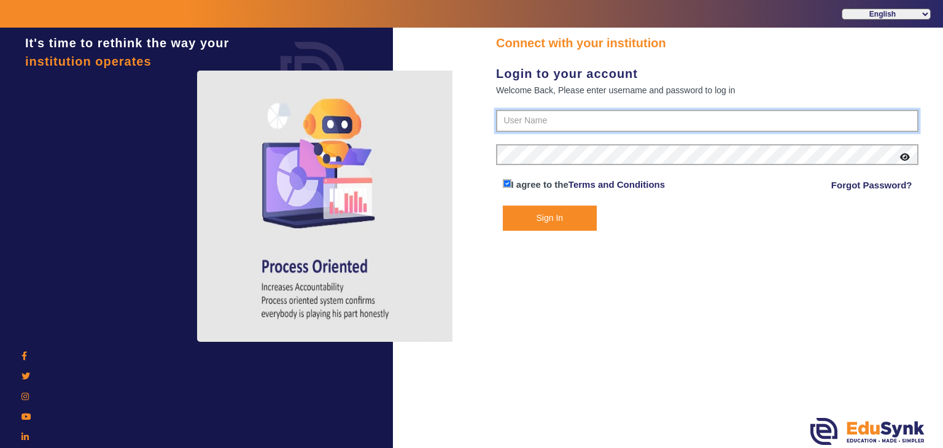
type input "9074270829"
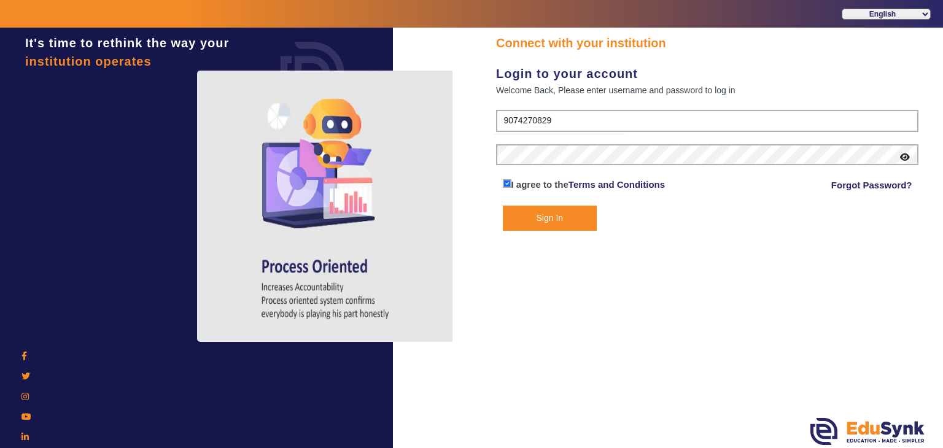
click at [541, 221] on button "Sign In" at bounding box center [550, 218] width 95 height 25
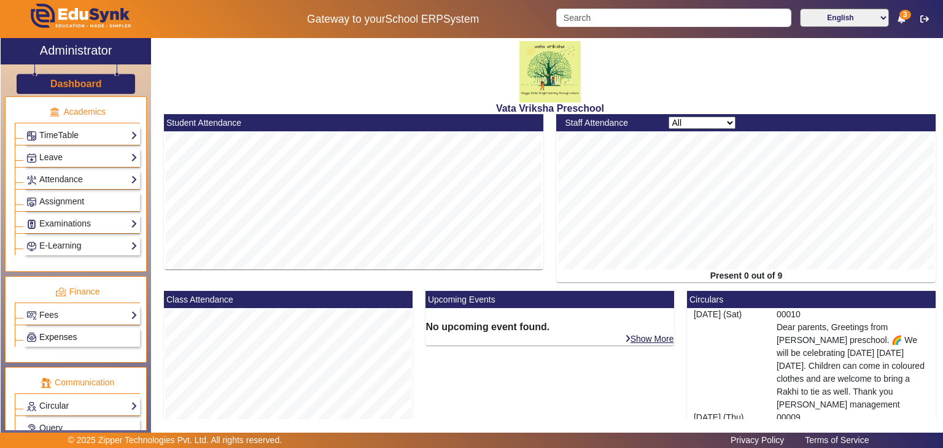
scroll to position [553, 0]
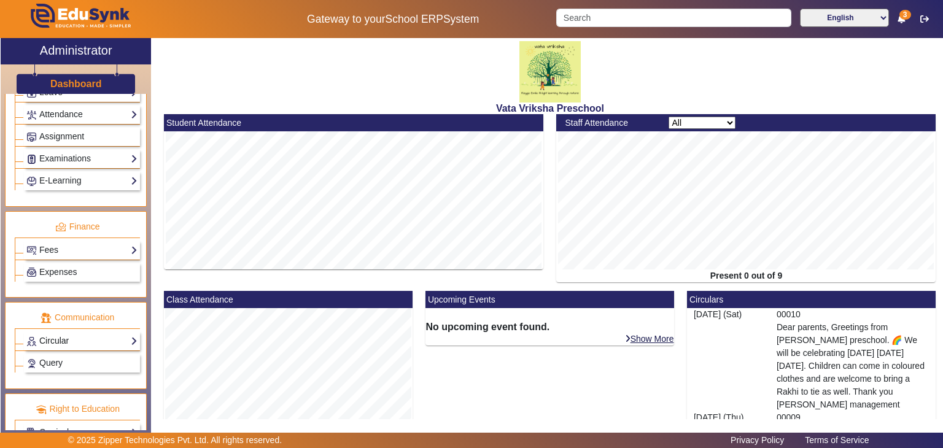
click at [69, 334] on link "Circular" at bounding box center [81, 341] width 111 height 14
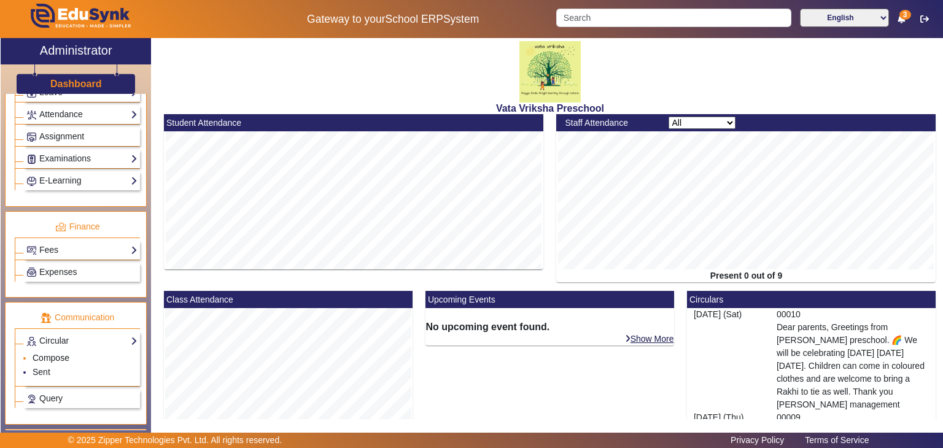
click at [53, 353] on link "Compose" at bounding box center [51, 358] width 37 height 10
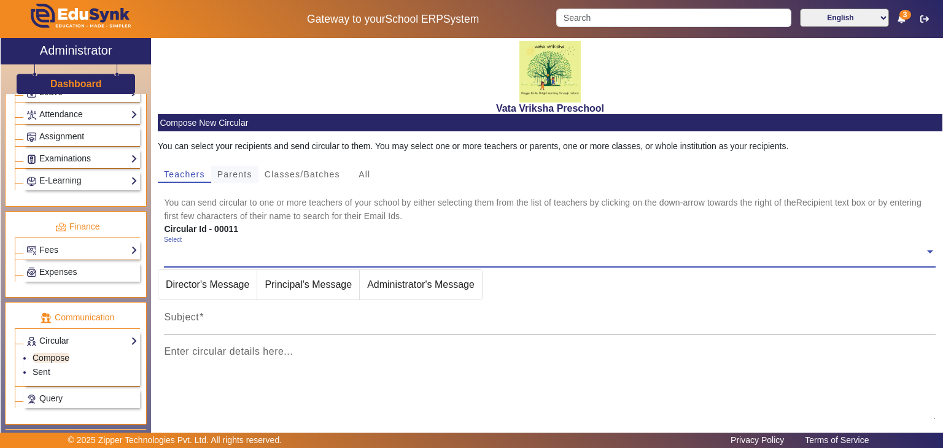
click at [233, 175] on span "Parents" at bounding box center [234, 174] width 35 height 9
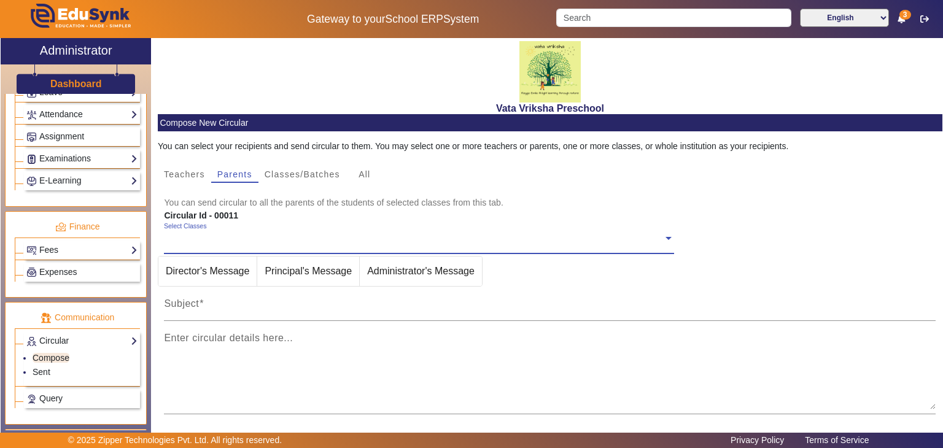
click at [663, 240] on span at bounding box center [668, 237] width 11 height 13
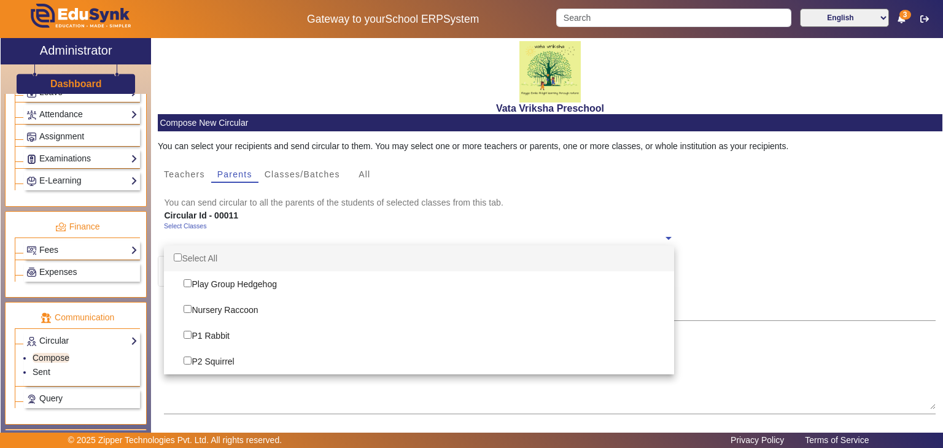
click at [174, 255] on input "Options List" at bounding box center [178, 258] width 8 height 8
checkbox input "true"
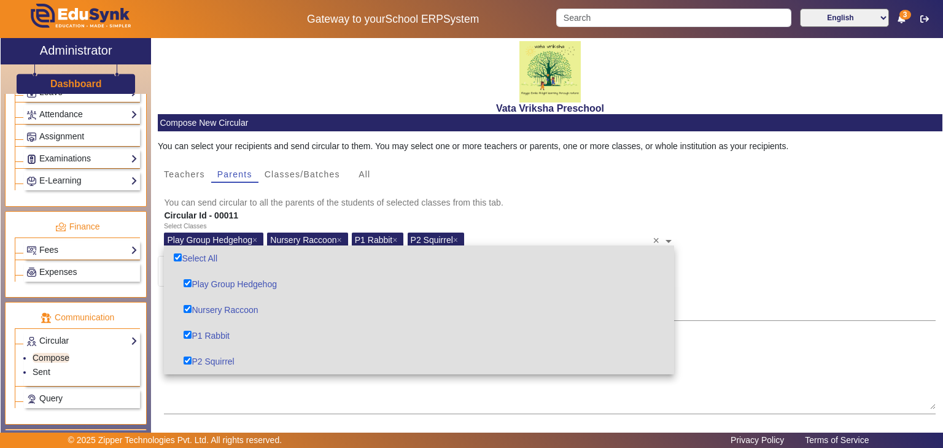
checkbox input "true"
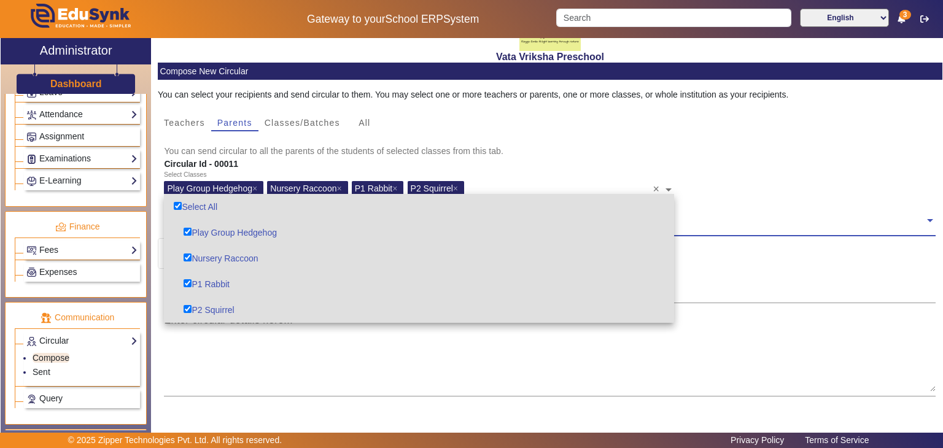
scroll to position [140, 0]
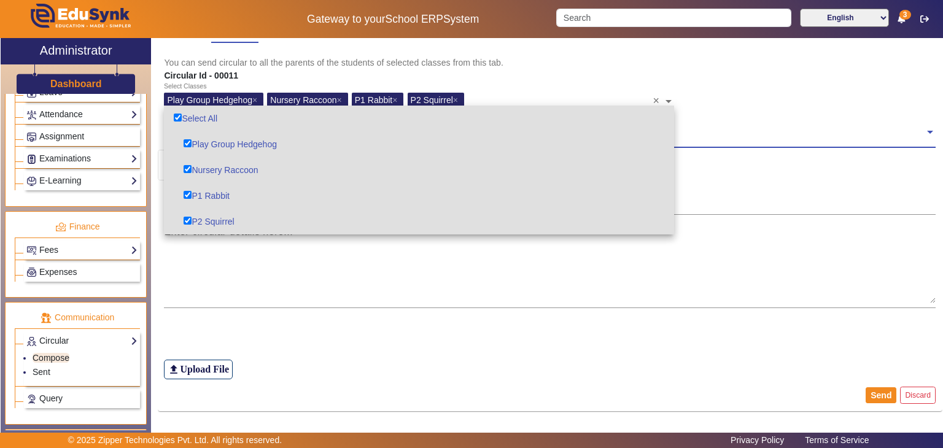
click at [717, 101] on div "Select Classes Play Group Hedgehog × Nursery Raccoon × P1 Rabbit × P2 Squirrel …" at bounding box center [550, 99] width 785 height 34
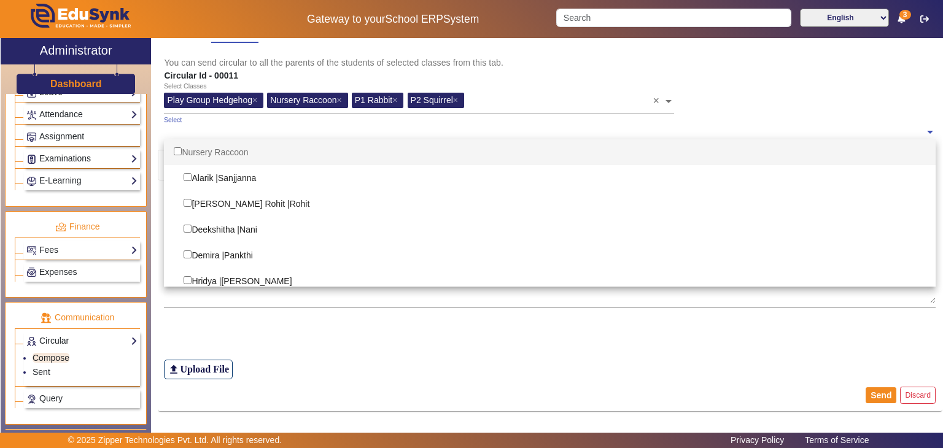
click at [925, 133] on span at bounding box center [930, 131] width 11 height 13
click at [177, 147] on input "Options List" at bounding box center [178, 151] width 8 height 8
checkbox input "true"
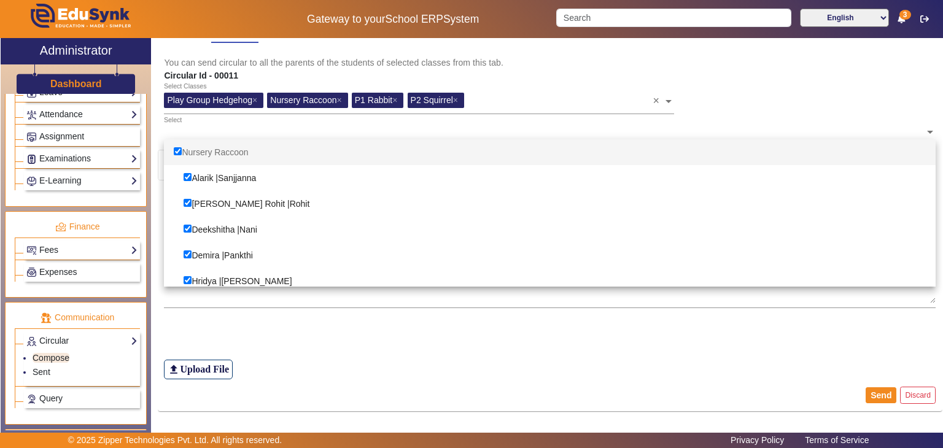
checkbox input "true"
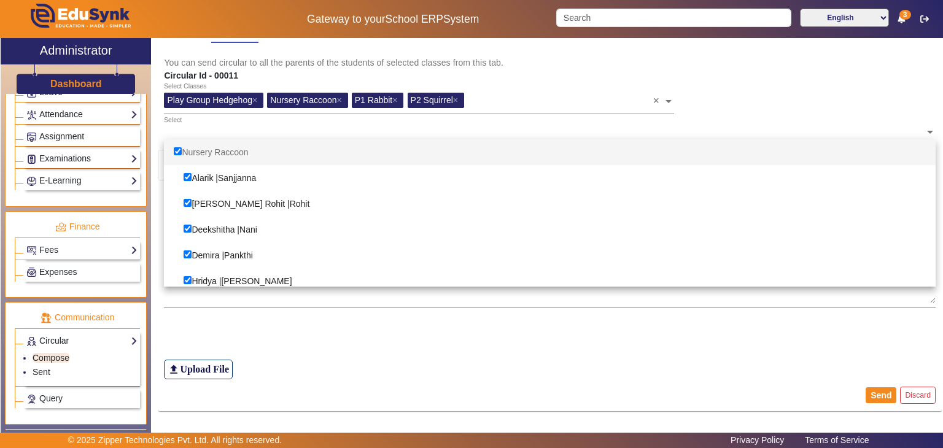
checkbox input "true"
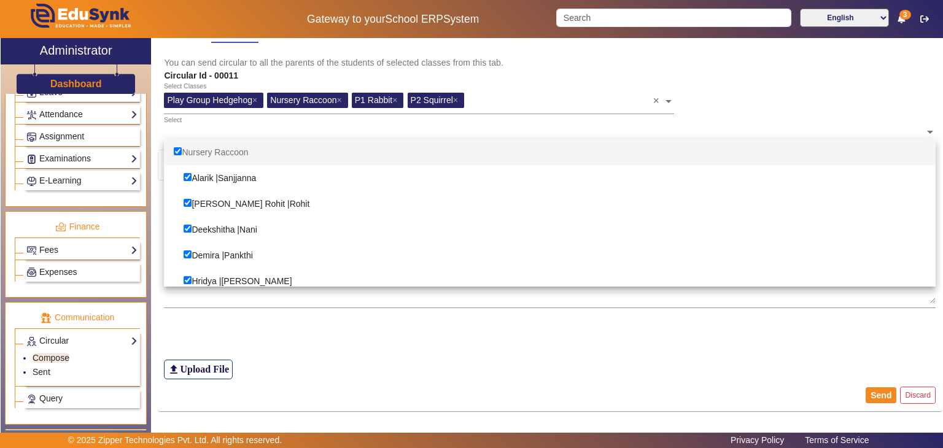
checkbox input "true"
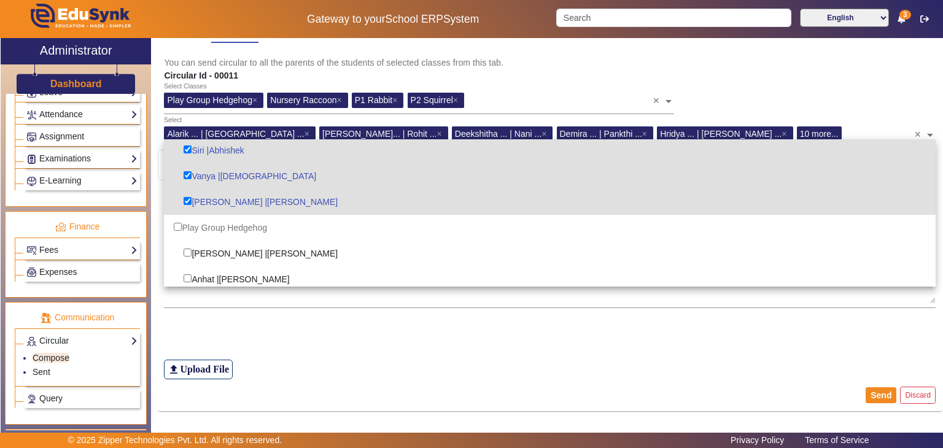
scroll to position [307, 0]
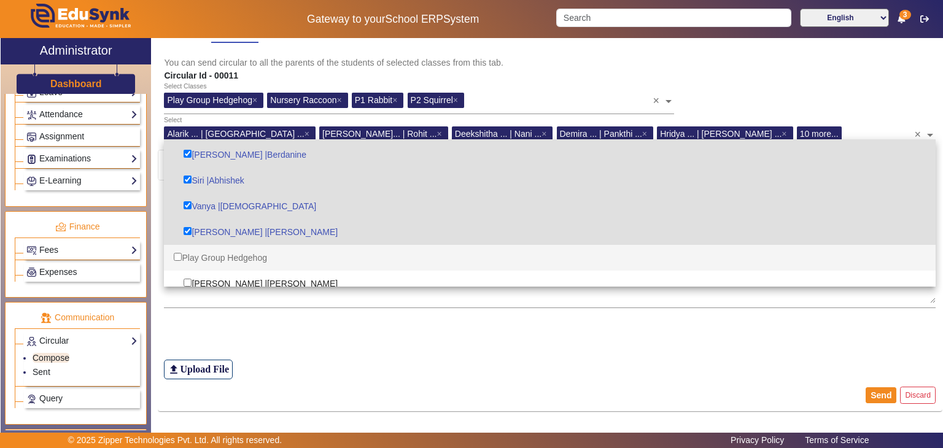
click at [181, 254] on input "Options List" at bounding box center [178, 257] width 8 height 8
checkbox input "true"
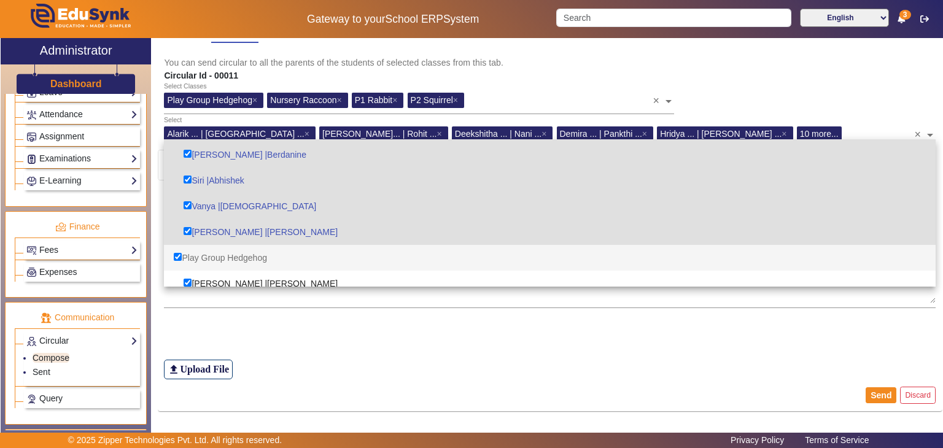
checkbox input "true"
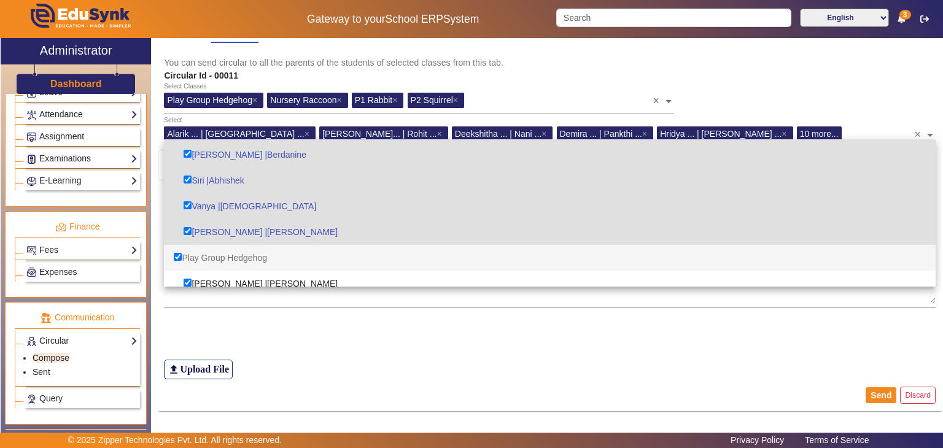
checkbox input "true"
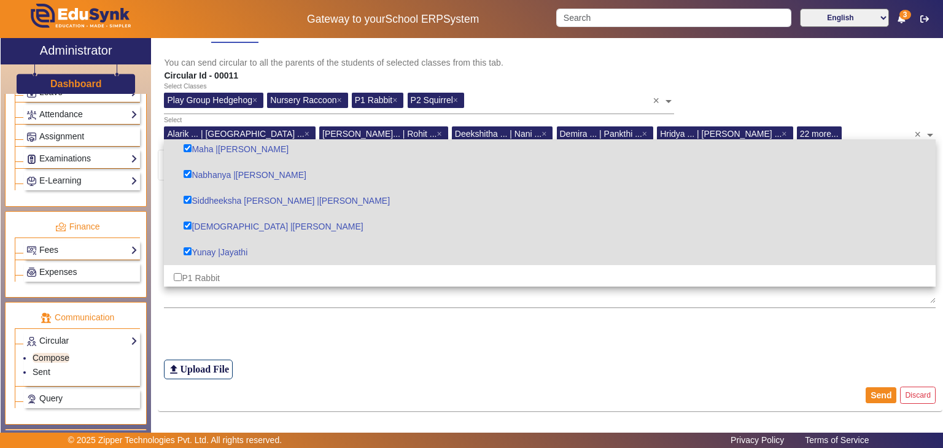
scroll to position [676, 0]
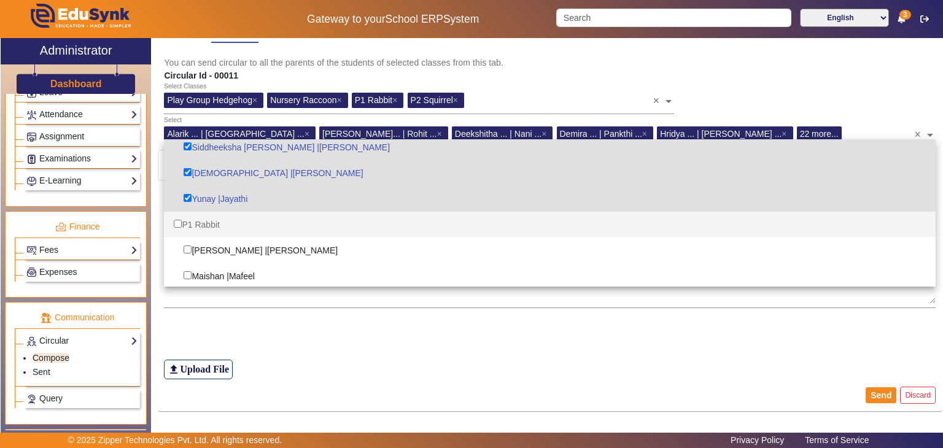
click at [174, 224] on input "Options List" at bounding box center [178, 224] width 8 height 8
checkbox input "true"
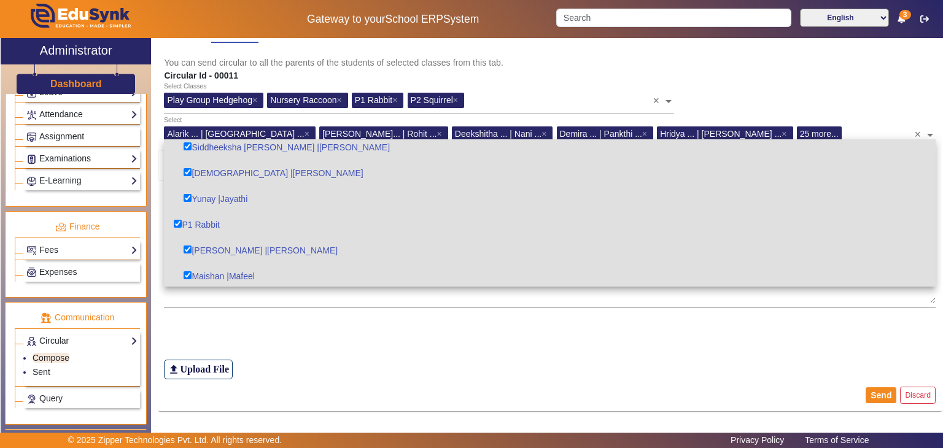
scroll to position [799, 0]
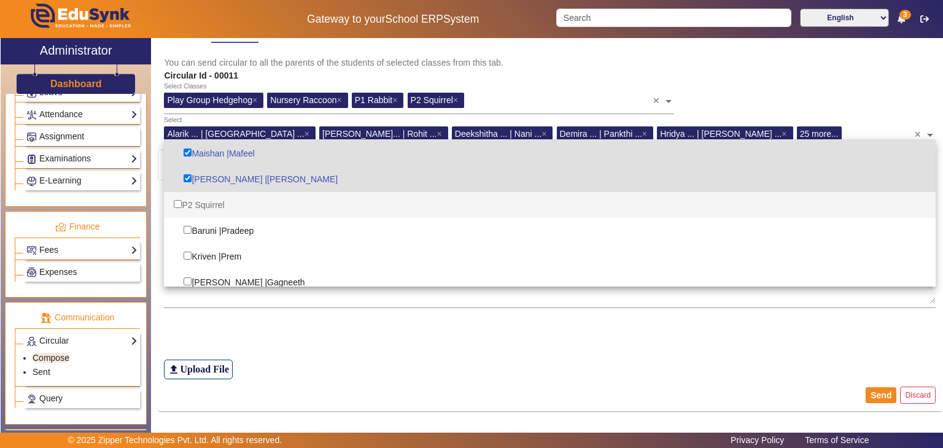
click at [182, 206] on div "P2 Squirrel" at bounding box center [550, 205] width 772 height 26
checkbox input "true"
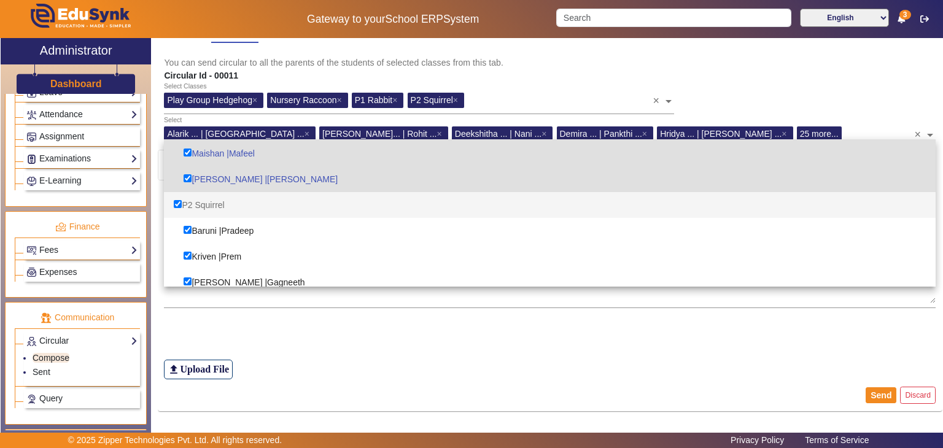
checkbox input "true"
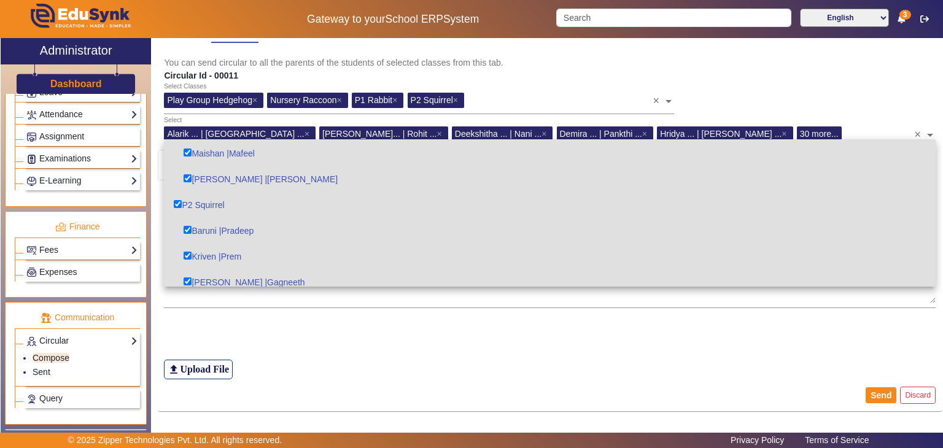
scroll to position [859, 0]
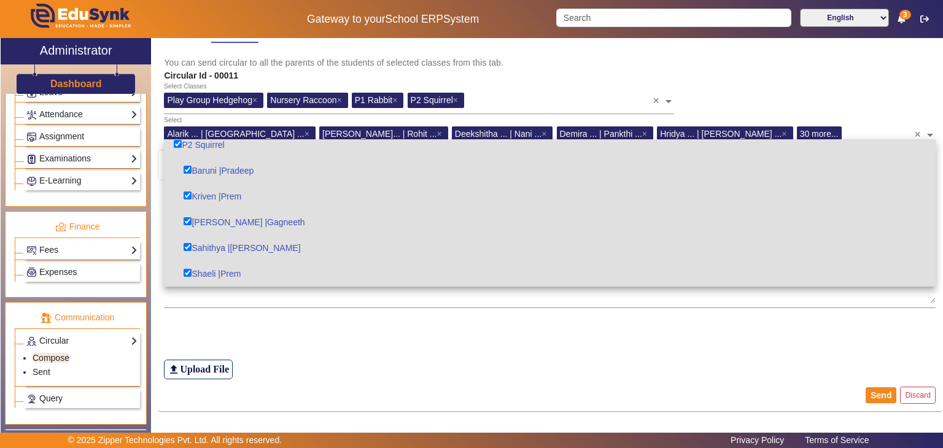
click at [810, 77] on div "Circular Id - 00011" at bounding box center [550, 75] width 785 height 13
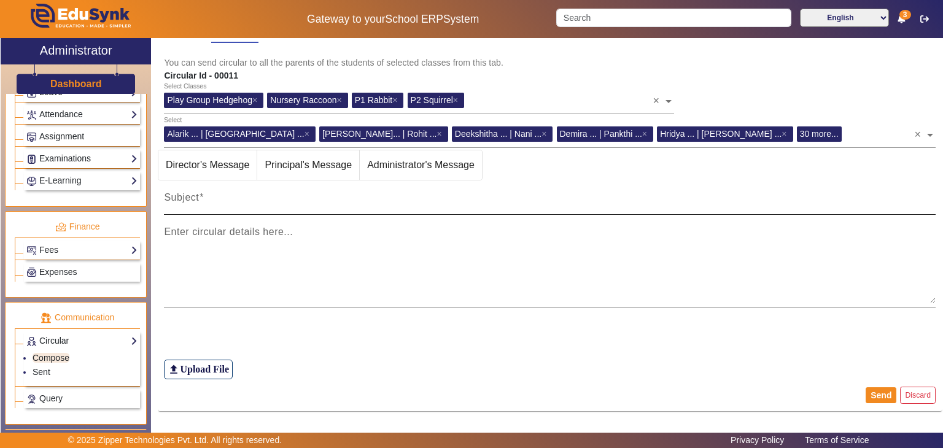
click at [178, 200] on mat-label "Subject" at bounding box center [181, 197] width 35 height 10
click at [178, 200] on input "Subject" at bounding box center [550, 202] width 772 height 15
paste input "Dear parents, please take note of the upcoming events at [GEOGRAPHIC_DATA] for …"
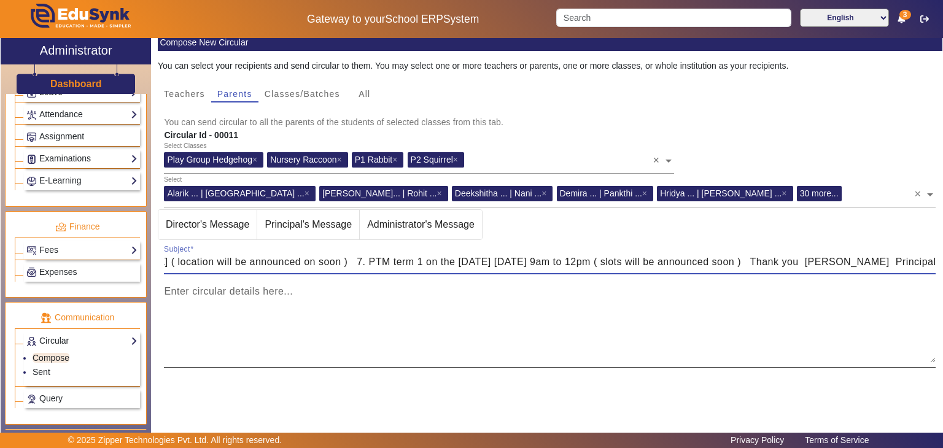
scroll to position [79, 0]
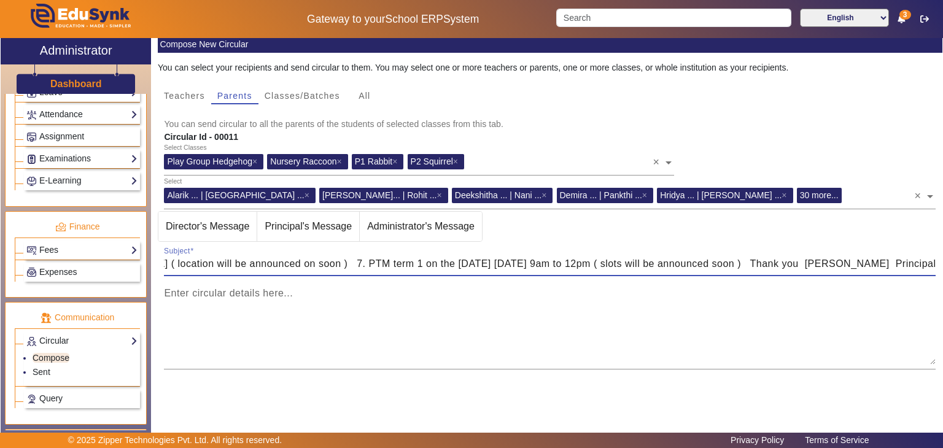
type input "Dear parents, please take note of the upcoming events at [GEOGRAPHIC_DATA] for …"
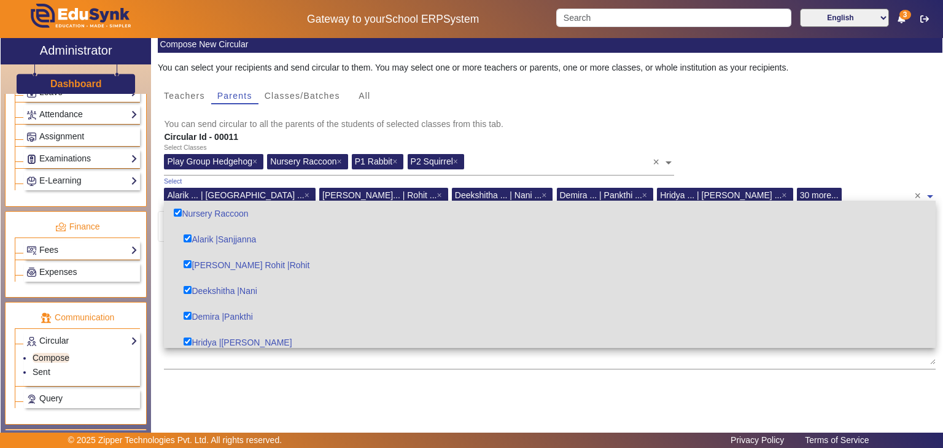
click at [925, 196] on span at bounding box center [930, 192] width 11 height 20
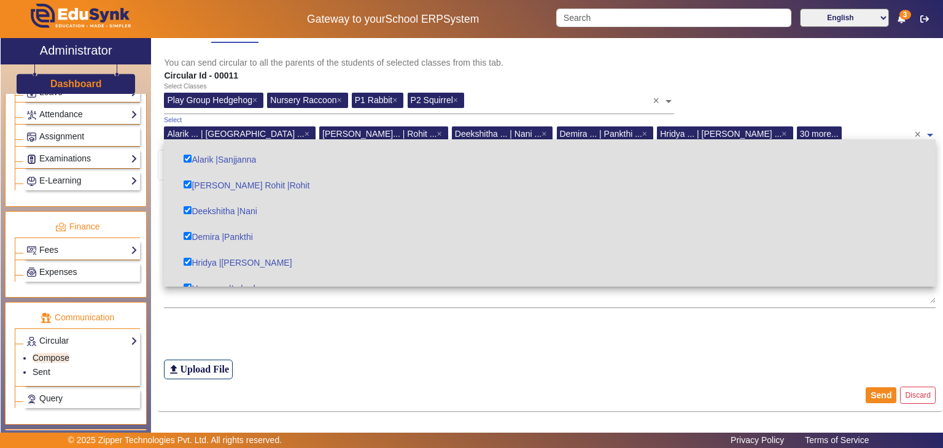
scroll to position [0, 0]
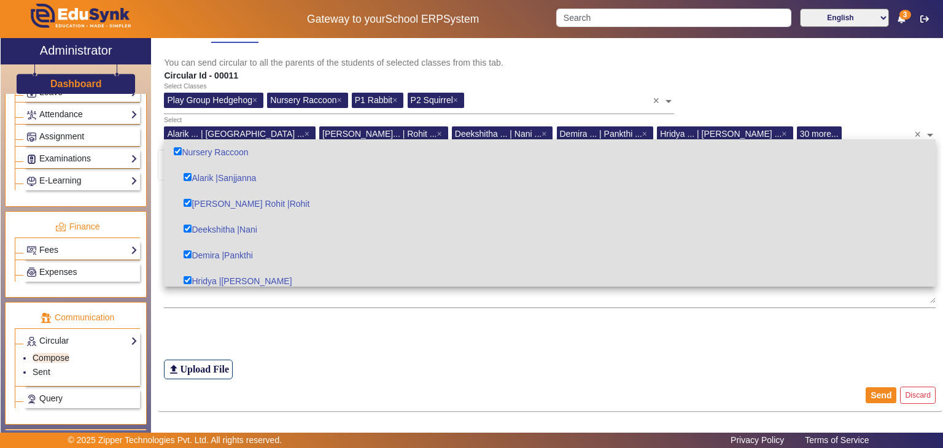
click at [776, 85] on div "Select Classes Play Group Hedgehog × Nursery Raccoon × P1 Rabbit × P2 Squirrel …" at bounding box center [550, 99] width 785 height 34
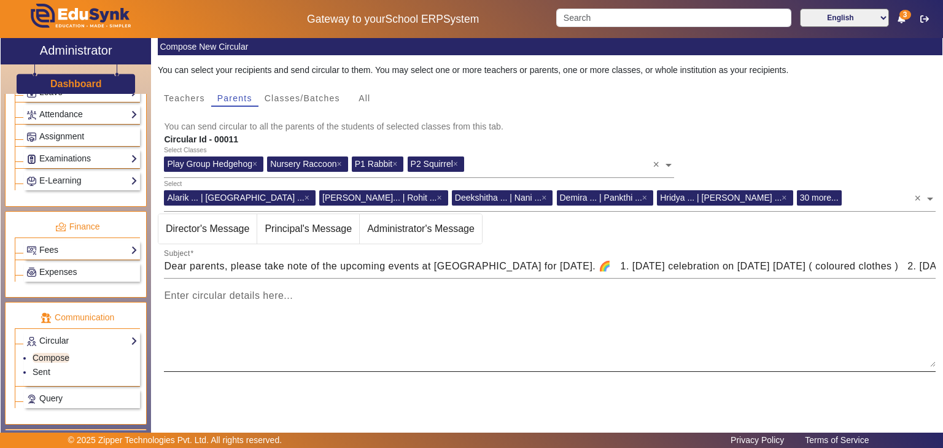
scroll to position [140, 0]
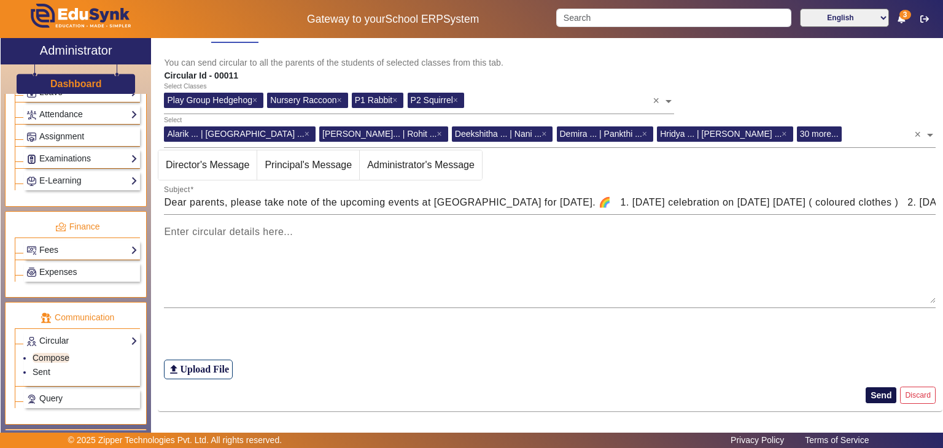
click at [870, 396] on button "Send" at bounding box center [881, 396] width 31 height 16
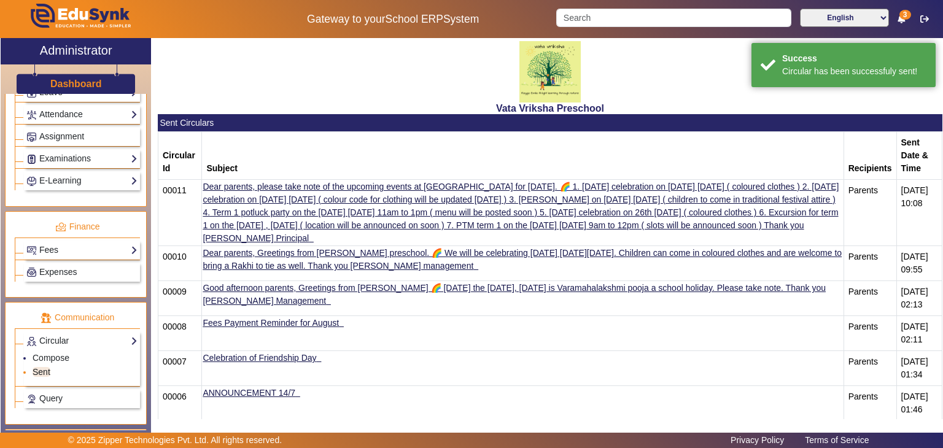
click at [44, 367] on link "Sent" at bounding box center [42, 372] width 18 height 10
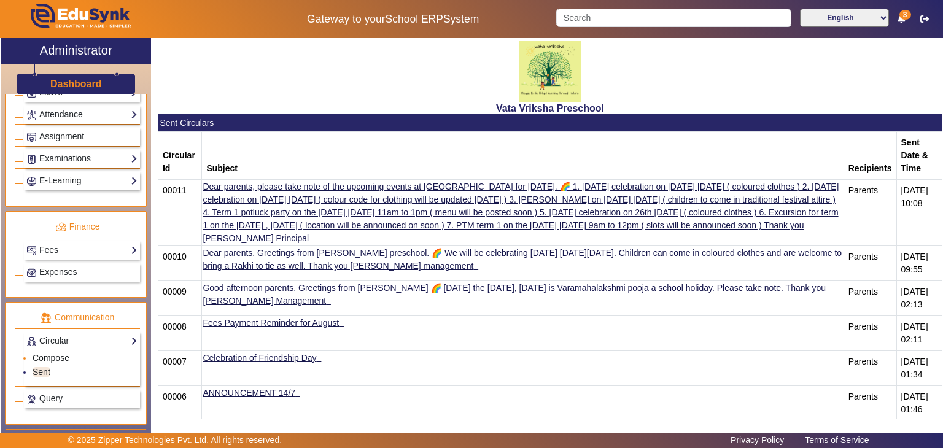
click at [59, 353] on link "Compose" at bounding box center [51, 358] width 37 height 10
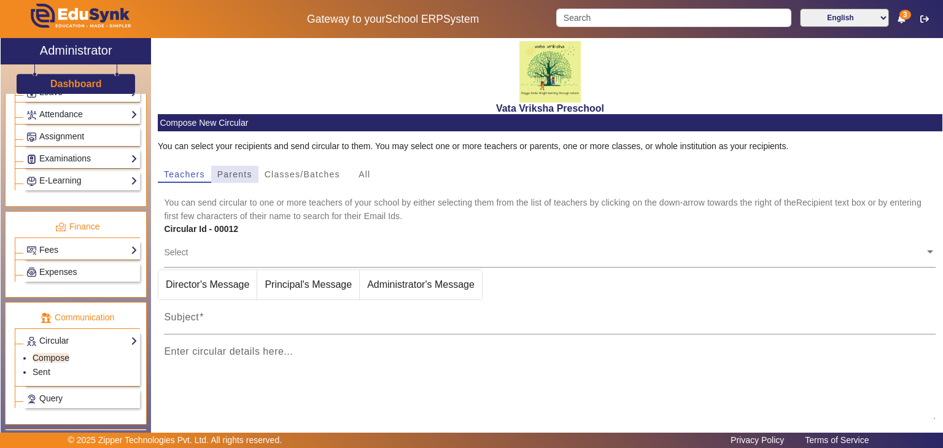
click at [233, 175] on span "Parents" at bounding box center [234, 174] width 35 height 9
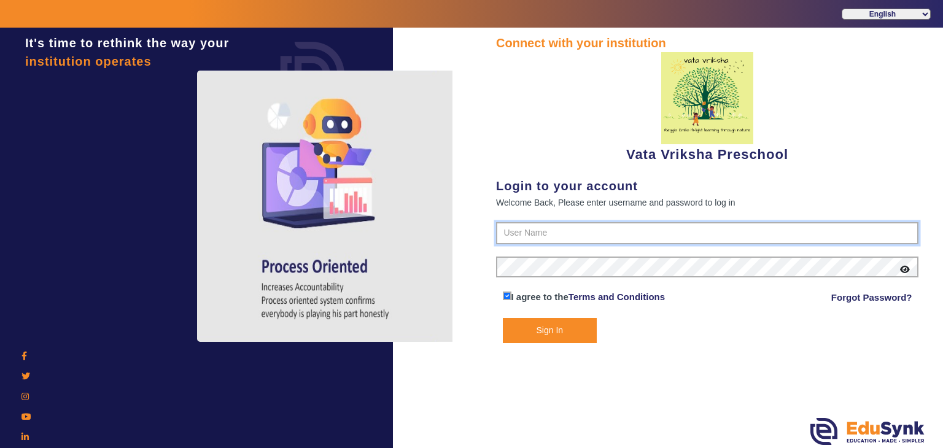
type input "9074270829"
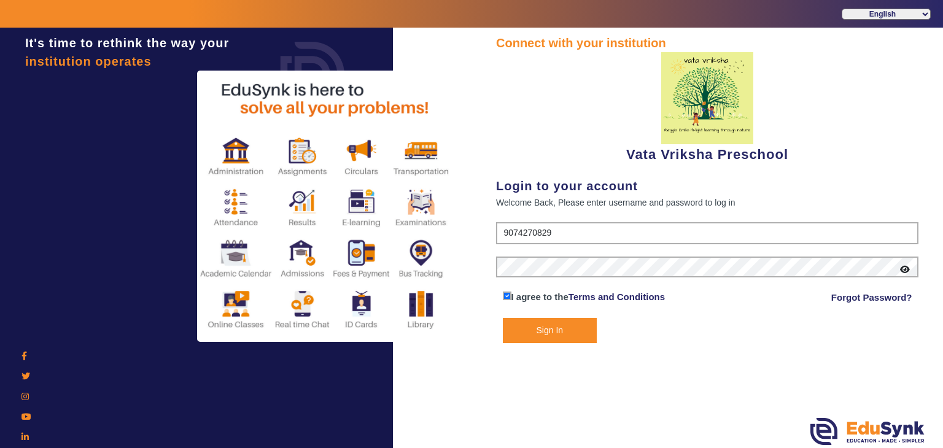
click at [534, 330] on button "Sign In" at bounding box center [550, 330] width 95 height 25
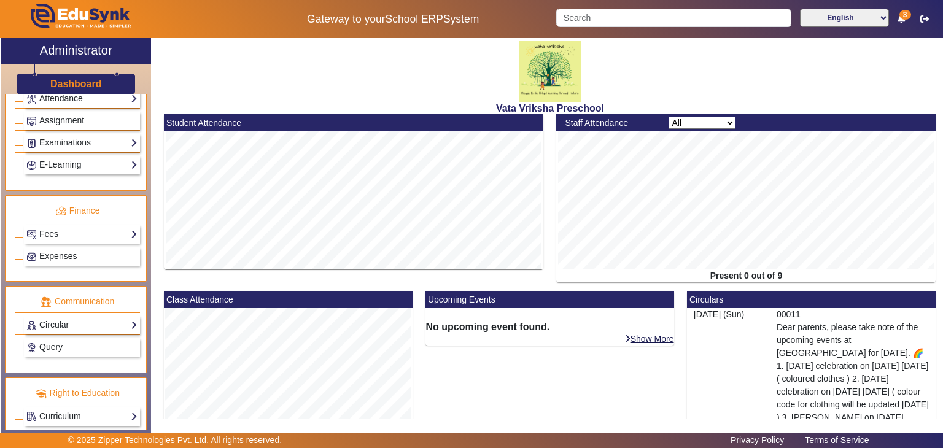
scroll to position [573, 0]
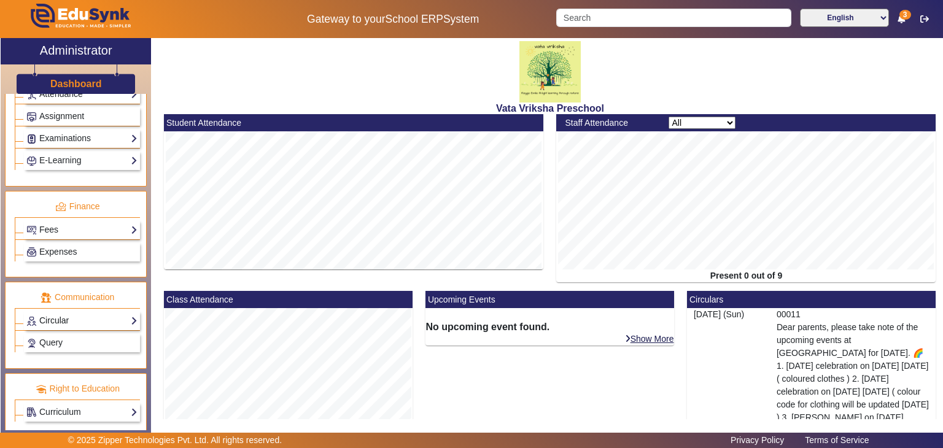
click at [79, 314] on link "Circular" at bounding box center [81, 321] width 111 height 14
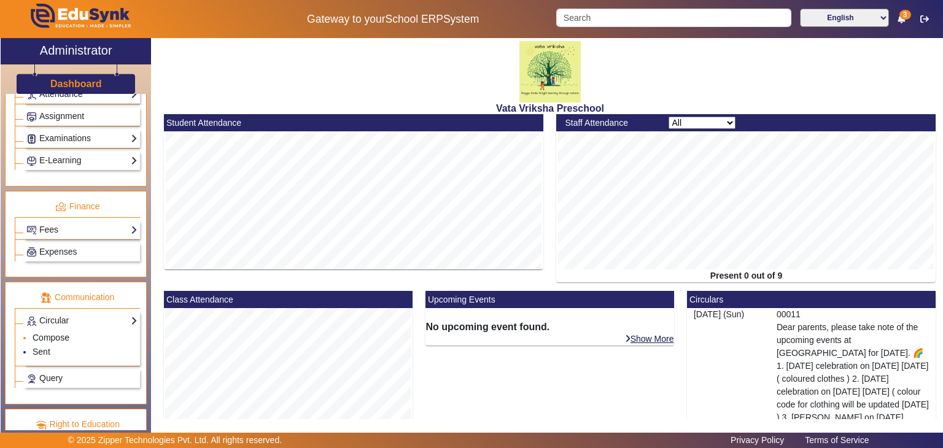
click at [54, 333] on link "Compose" at bounding box center [51, 338] width 37 height 10
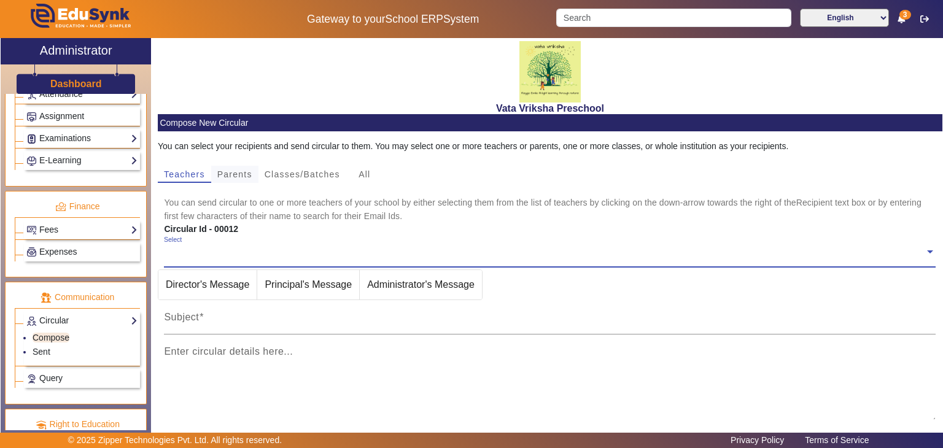
click at [240, 174] on span "Parents" at bounding box center [234, 174] width 35 height 9
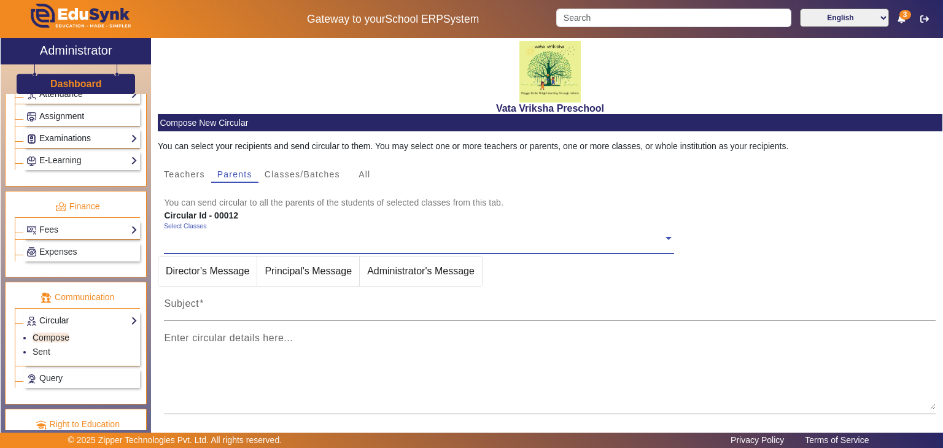
click at [664, 235] on span at bounding box center [668, 237] width 11 height 13
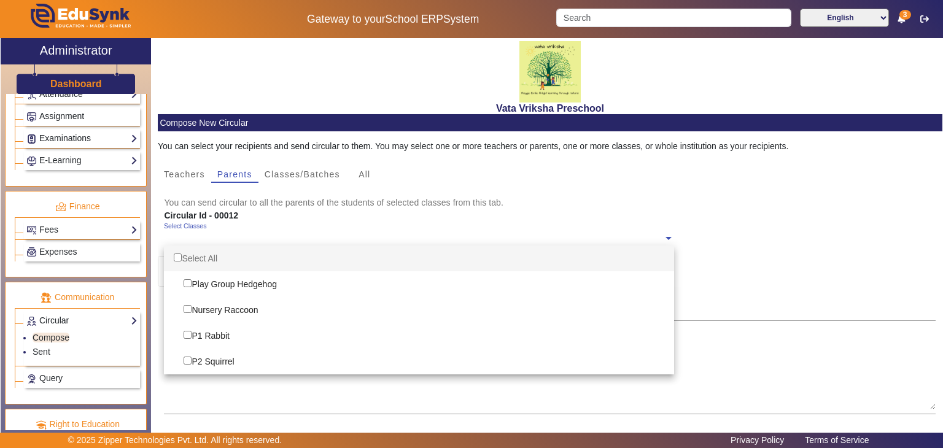
click at [222, 258] on div "Select All" at bounding box center [419, 259] width 510 height 26
checkbox input "true"
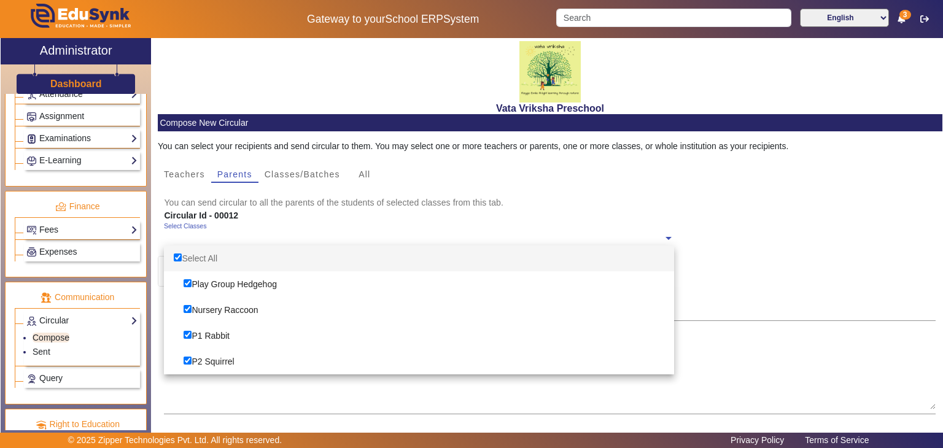
checkbox input "true"
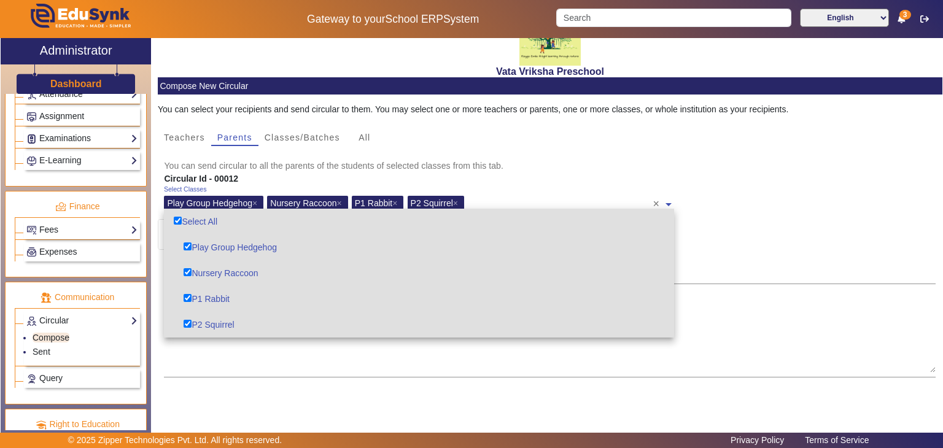
scroll to position [106, 0]
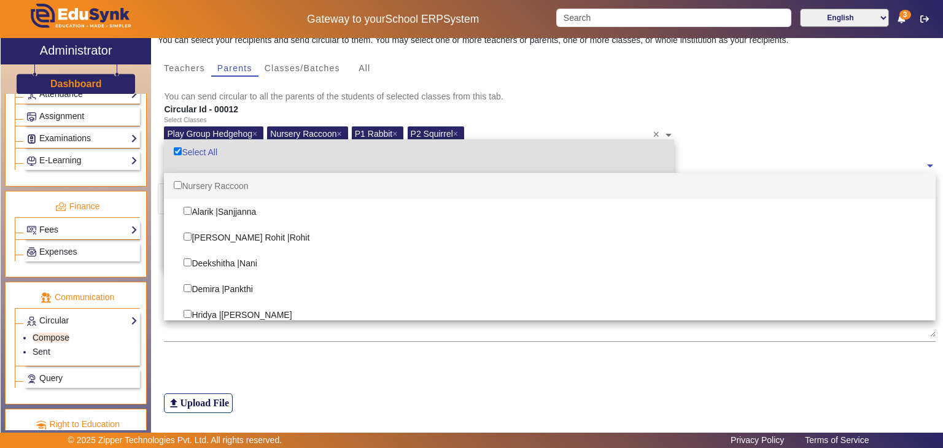
click at [925, 165] on span at bounding box center [930, 164] width 11 height 13
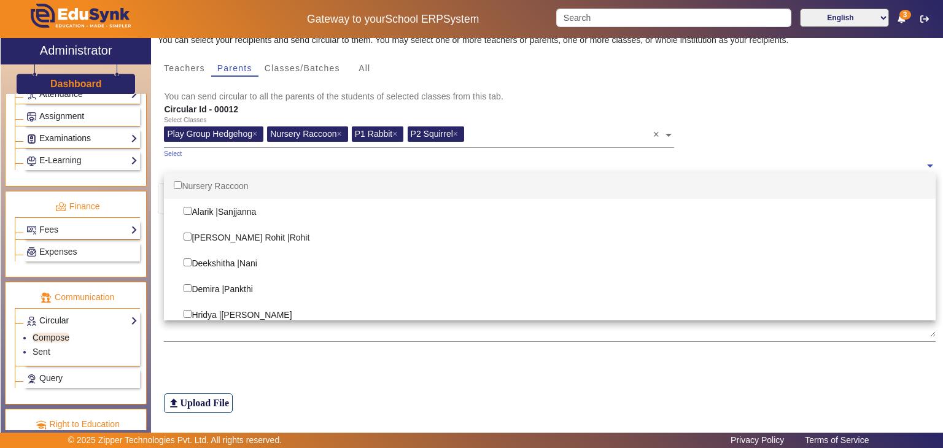
click at [174, 181] on input "Options List" at bounding box center [178, 185] width 8 height 8
checkbox input "true"
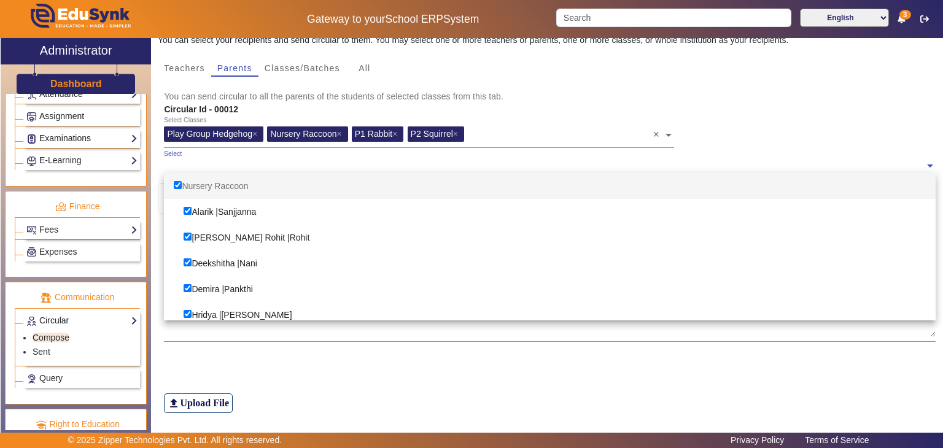
checkbox input "true"
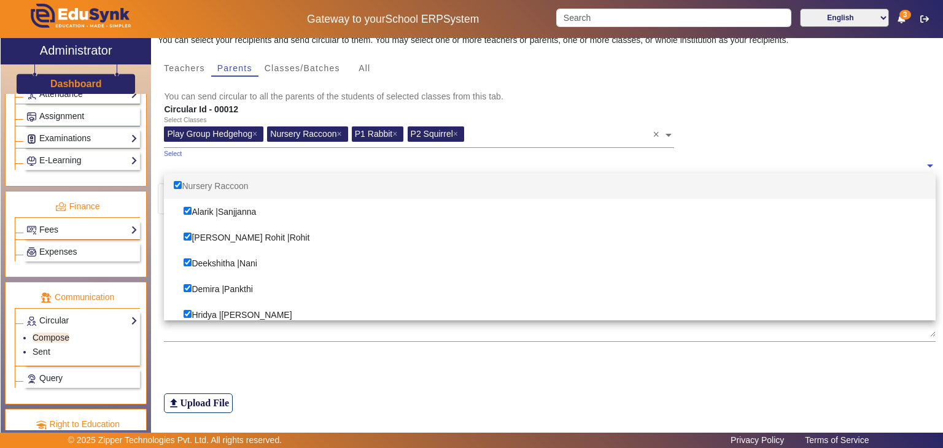
checkbox input "true"
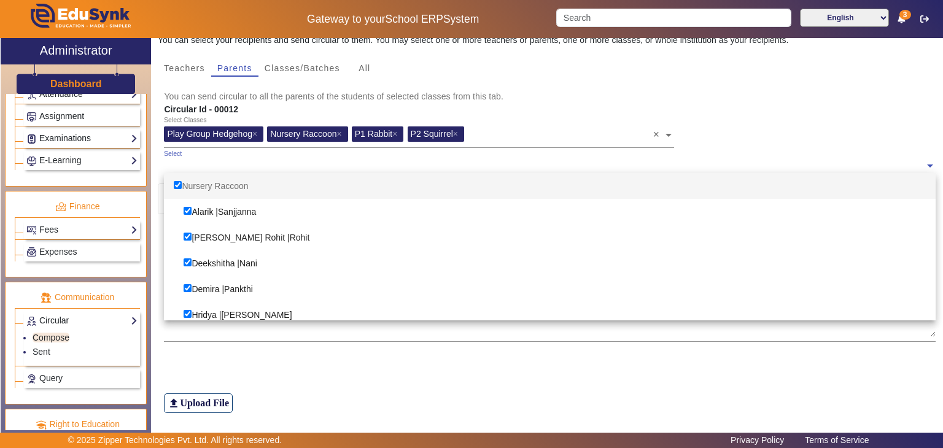
checkbox input "true"
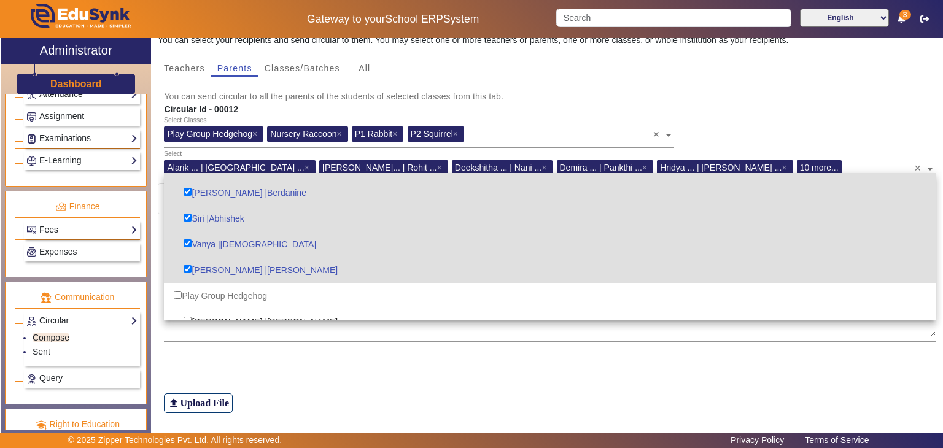
scroll to position [369, 0]
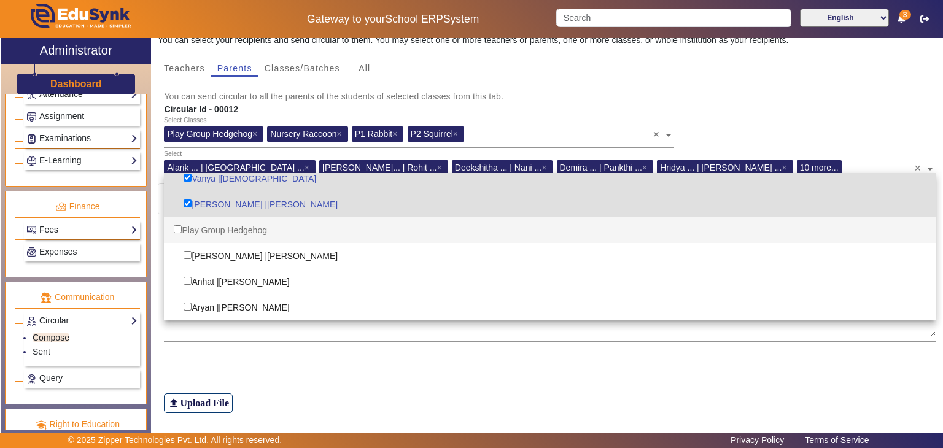
click at [182, 227] on div "Play Group Hedgehog" at bounding box center [550, 230] width 772 height 26
checkbox input "true"
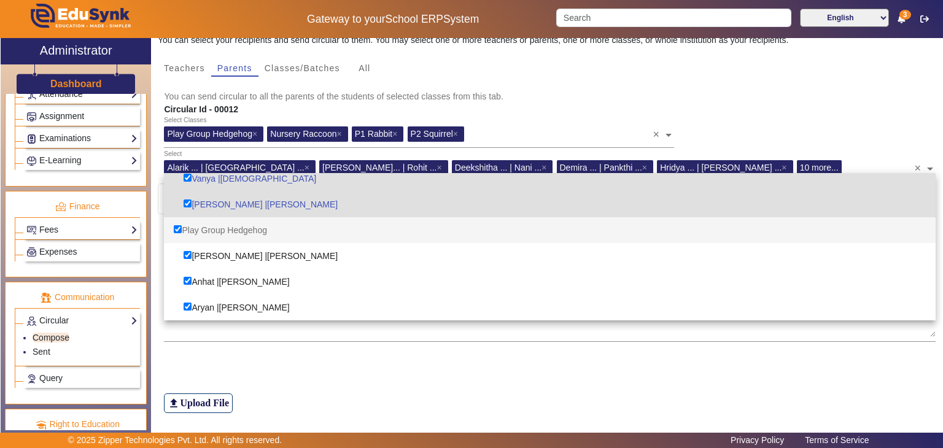
checkbox input "true"
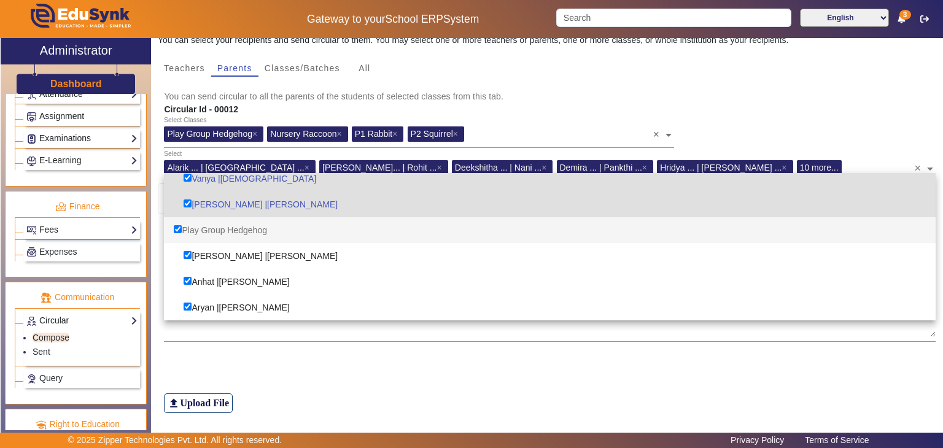
checkbox input "true"
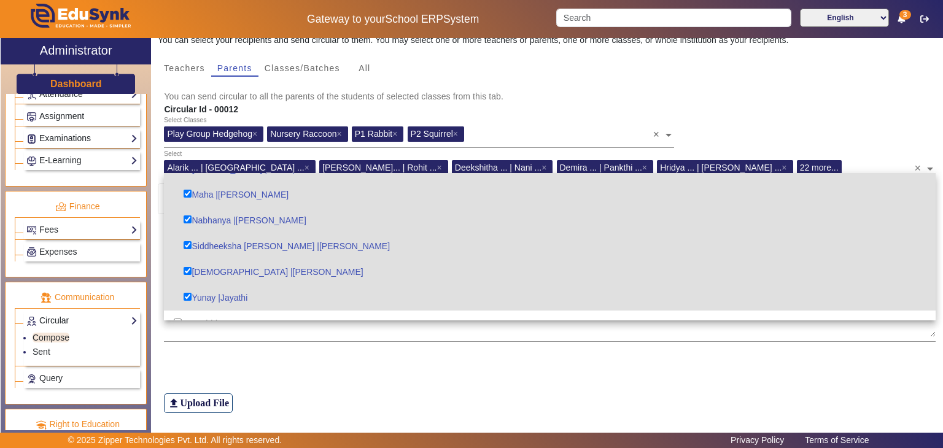
scroll to position [737, 0]
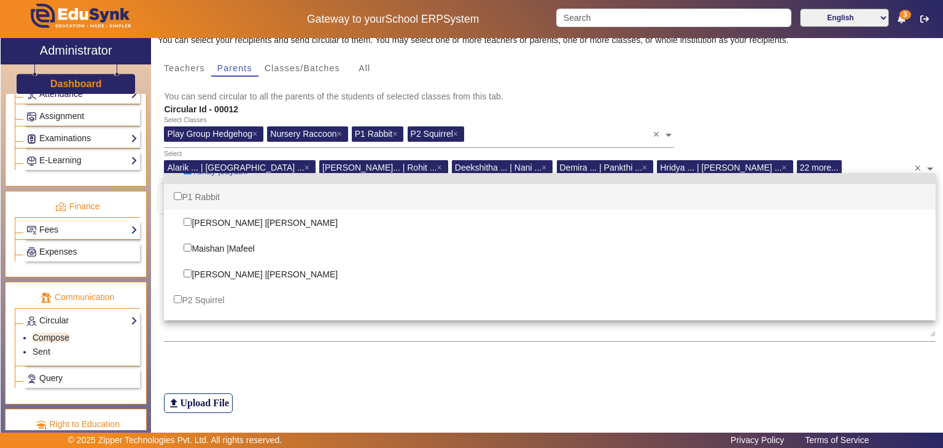
click at [192, 195] on div "P1 Rabbit" at bounding box center [550, 197] width 772 height 26
checkbox input "true"
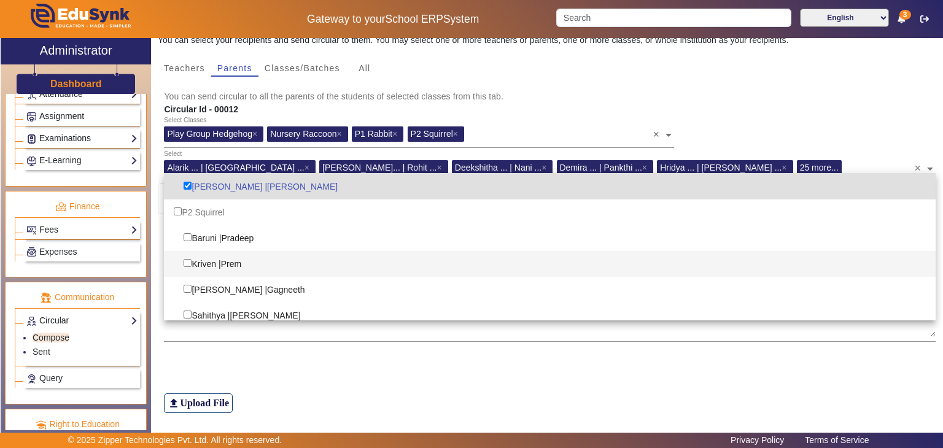
scroll to position [797, 0]
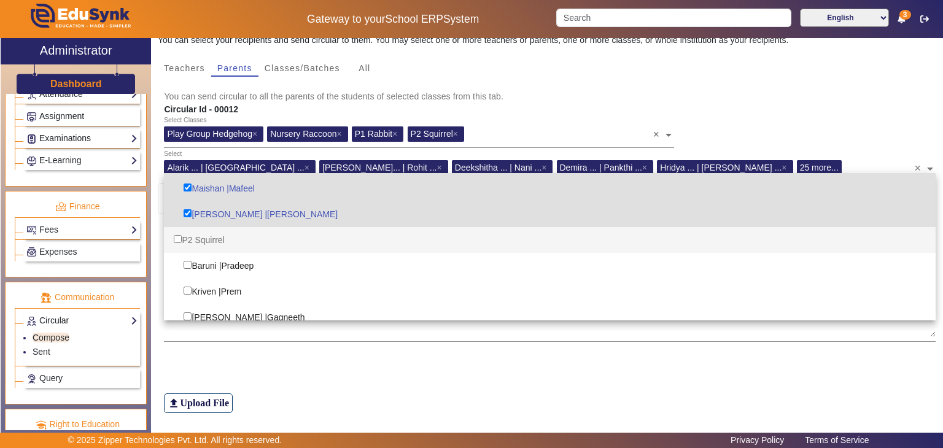
click at [205, 238] on div "P2 Squirrel" at bounding box center [550, 240] width 772 height 26
checkbox input "true"
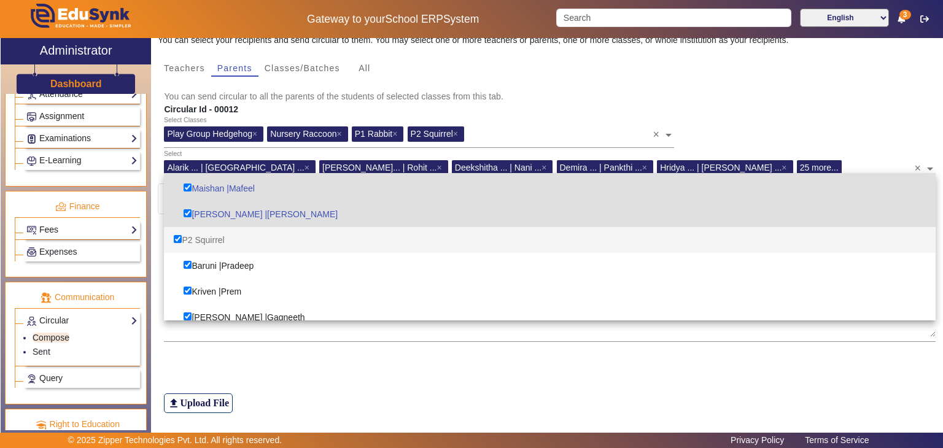
checkbox input "true"
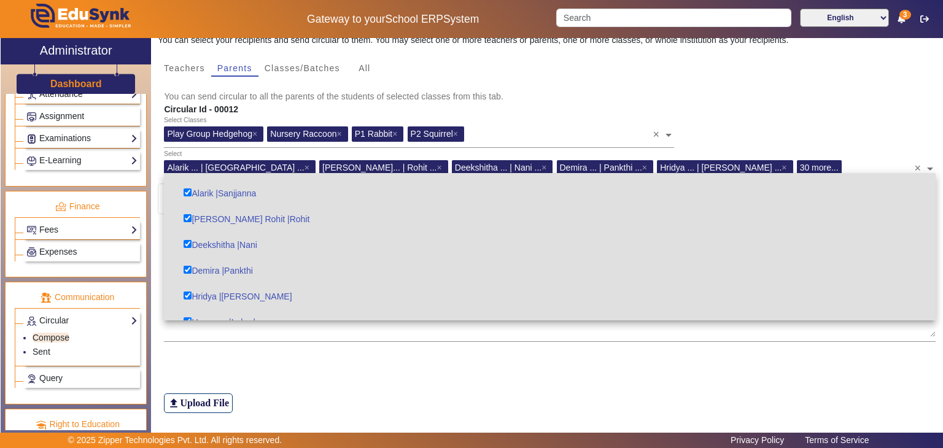
scroll to position [0, 0]
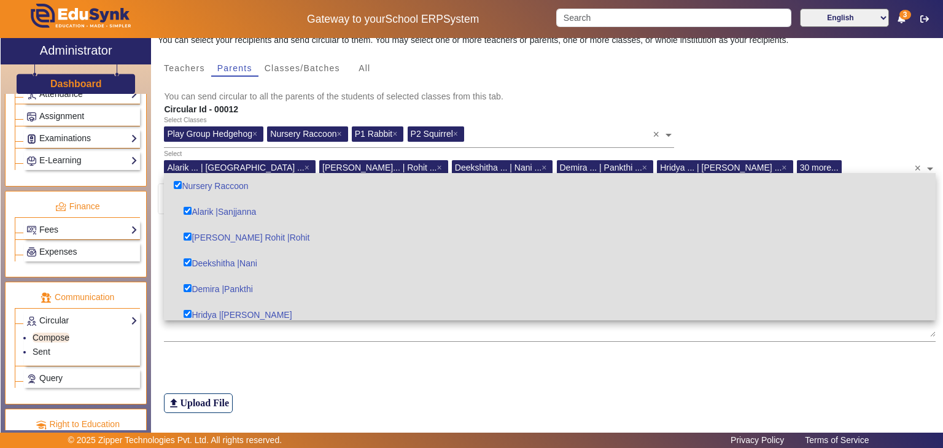
click at [870, 93] on mat-card-subtitle "You can send circular to all the parents of the students of selected classes fr…" at bounding box center [550, 97] width 772 height 14
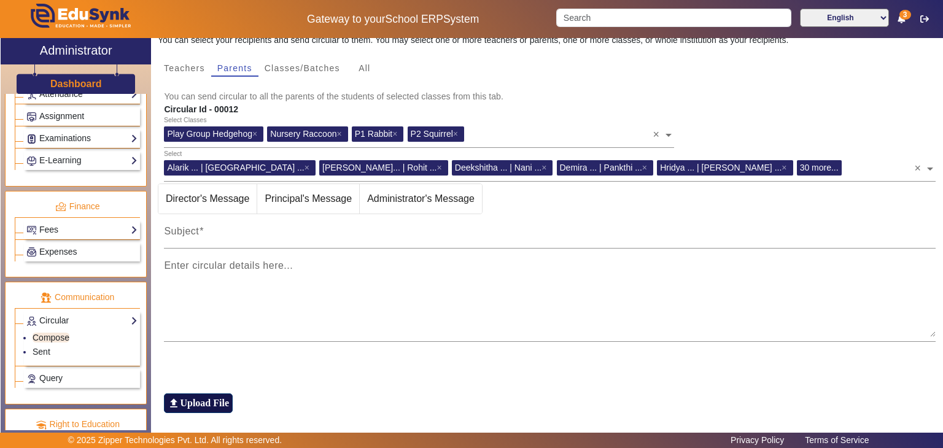
click at [200, 405] on h6 "Upload File" at bounding box center [204, 403] width 49 height 12
click at [0, 0] on input "file_upload Upload File" at bounding box center [0, 0] width 0 height 0
click at [197, 401] on h6 "Upload File" at bounding box center [204, 403] width 49 height 12
click at [0, 0] on input "file_upload Upload File" at bounding box center [0, 0] width 0 height 0
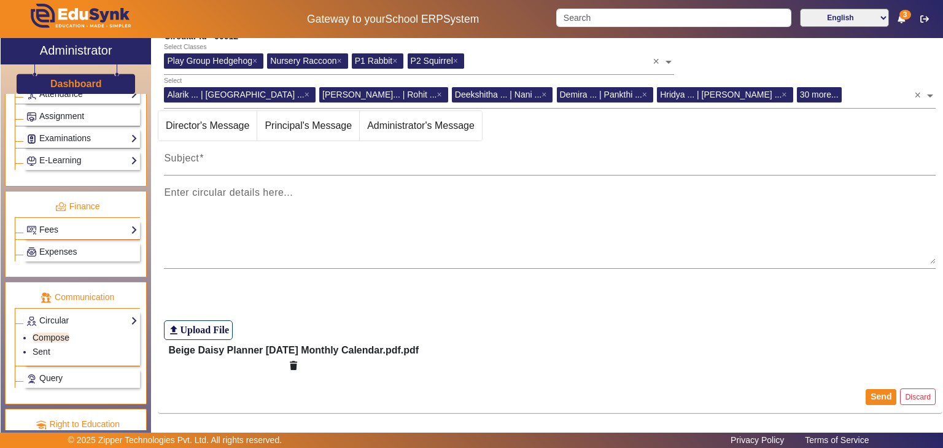
scroll to position [181, 0]
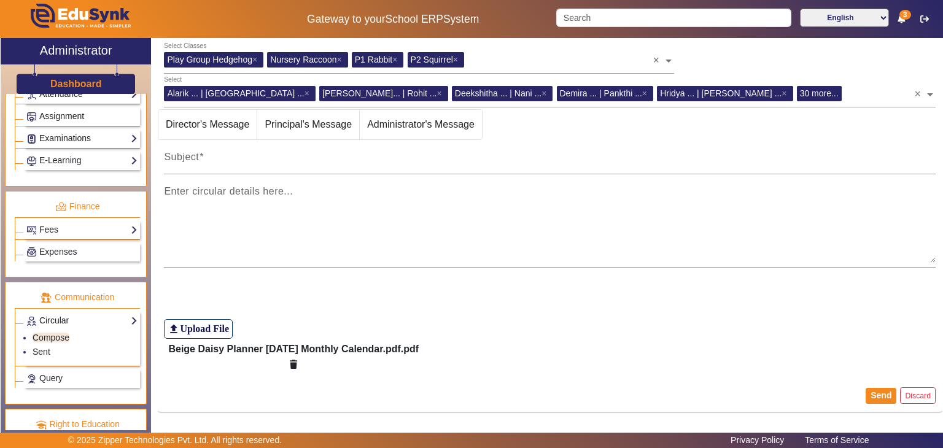
click at [299, 347] on h6 "Beige Daisy Planner [DATE] Monthly Calendar.pdf.pdf" at bounding box center [293, 349] width 251 height 12
click at [267, 350] on h6 "Beige Daisy Planner [DATE] Monthly Calendar.pdf.pdf" at bounding box center [293, 349] width 251 height 12
click at [297, 364] on icon "button" at bounding box center [293, 365] width 7 height 9
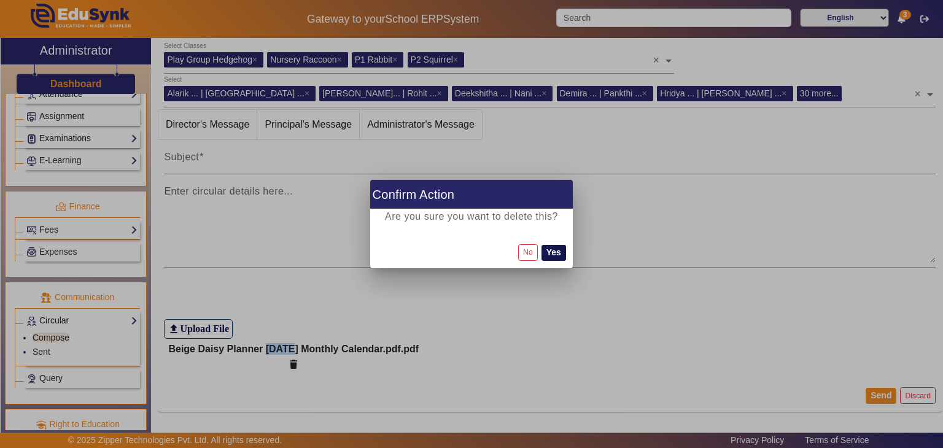
click at [562, 256] on button "Yes" at bounding box center [554, 253] width 25 height 16
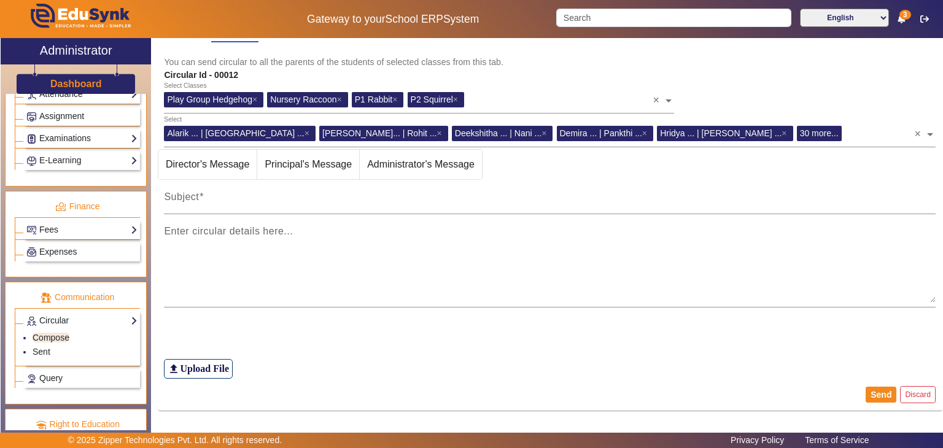
scroll to position [140, 0]
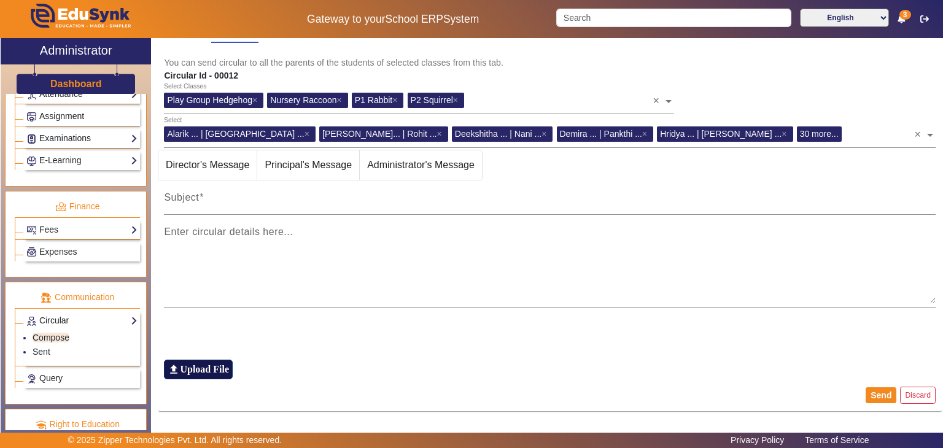
click at [205, 370] on h6 "Upload File" at bounding box center [204, 370] width 49 height 12
click at [0, 0] on input "file_upload Upload File" at bounding box center [0, 0] width 0 height 0
click at [200, 369] on h6 "Upload File" at bounding box center [204, 370] width 49 height 12
click at [0, 0] on input "file_upload Upload File" at bounding box center [0, 0] width 0 height 0
click at [198, 192] on mat-label "Subject" at bounding box center [181, 197] width 35 height 10
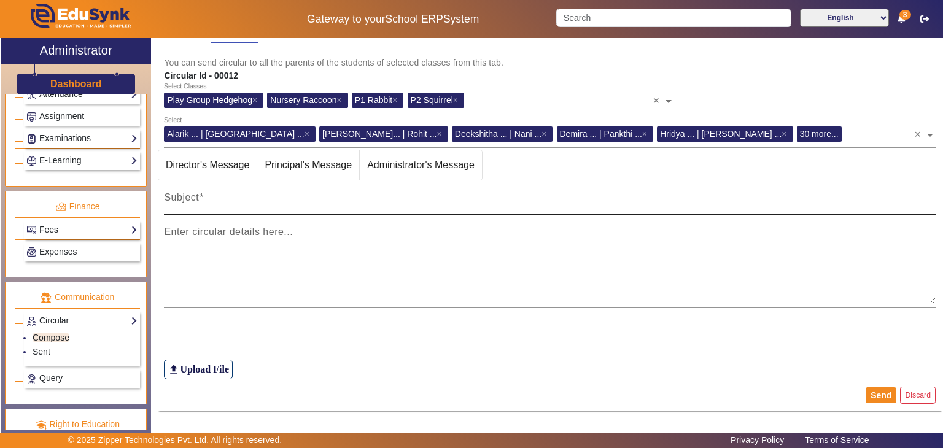
click at [198, 195] on input "Subject" at bounding box center [550, 202] width 772 height 15
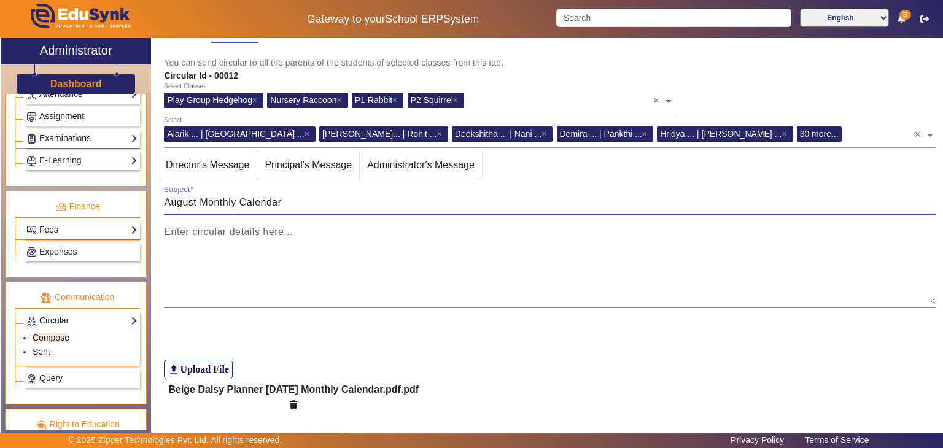
click at [199, 206] on input "August Monthly Calendar" at bounding box center [550, 202] width 772 height 15
click at [225, 200] on input "[DATE] Monthly Calendar" at bounding box center [550, 202] width 772 height 15
click at [197, 200] on input "[DATE] Monthly Calendar" at bounding box center [550, 202] width 772 height 15
click at [319, 201] on input "August - 2025 Monthly Calendar" at bounding box center [550, 202] width 772 height 15
click at [229, 201] on input "August - 2025 Monthly Calendar" at bounding box center [550, 202] width 772 height 15
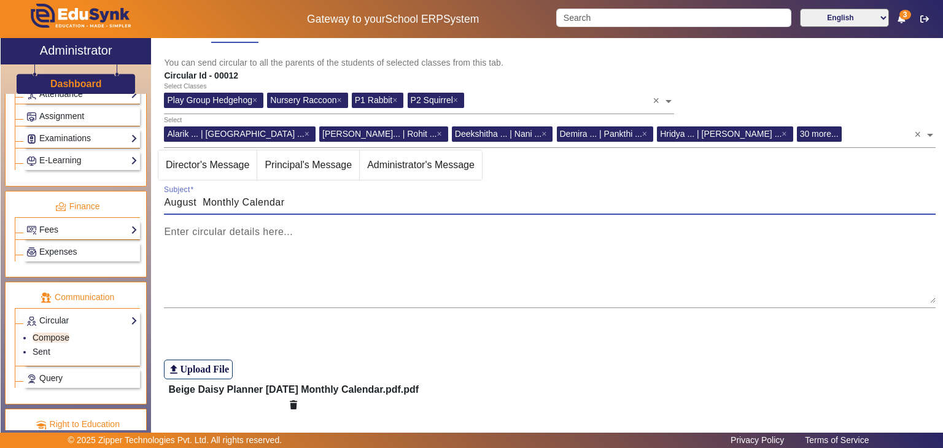
click at [291, 198] on input "August Monthly Calendar" at bounding box center [550, 202] width 772 height 15
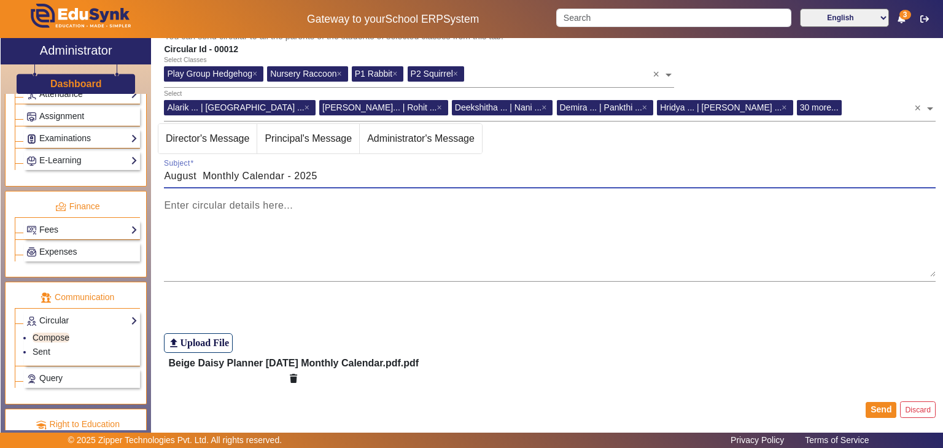
scroll to position [181, 0]
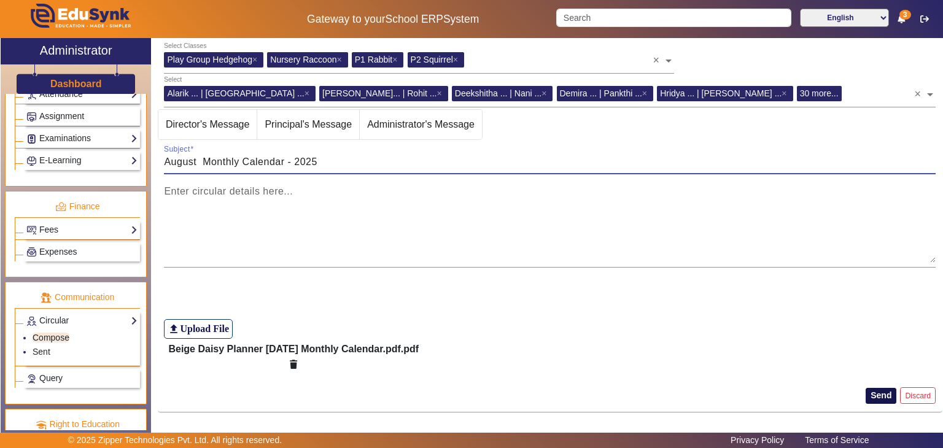
type input "August Monthly Calendar - 2025"
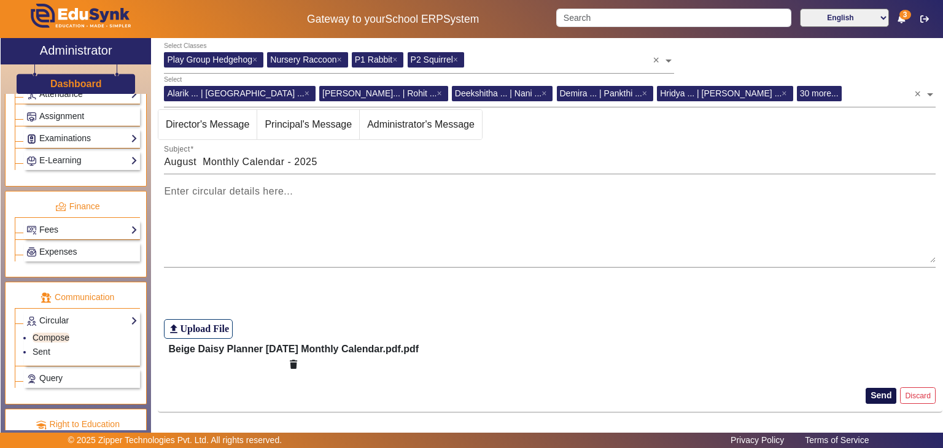
click at [882, 395] on button "Send" at bounding box center [881, 396] width 31 height 16
